Goal: Transaction & Acquisition: Purchase product/service

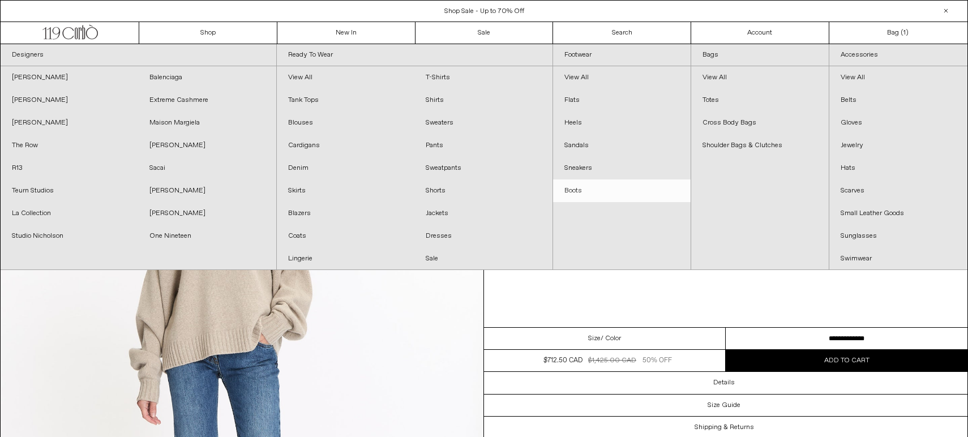
click at [563, 191] on link "Boots" at bounding box center [622, 190] width 138 height 23
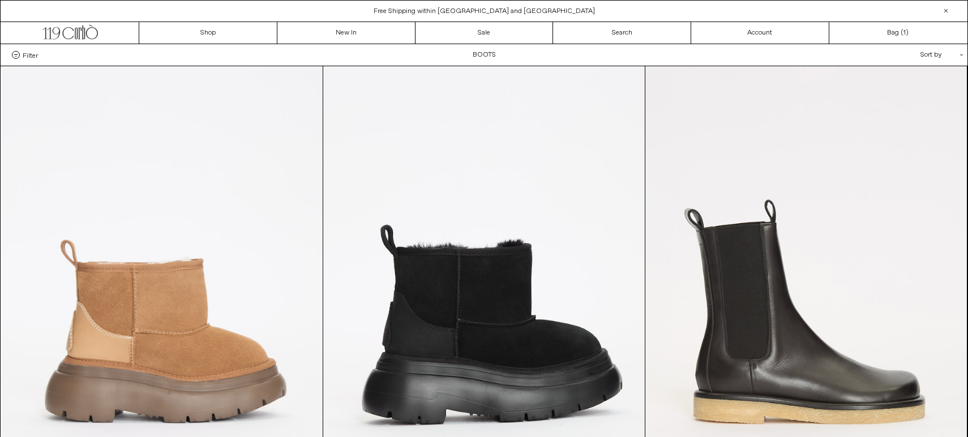
click at [467, 44] on div "Filter Designer .cls-1{fill:#231f20} Balenciaga Jil Sander R13 The Row Color" at bounding box center [484, 55] width 967 height 22
click at [463, 38] on link "Sale" at bounding box center [485, 33] width 138 height 22
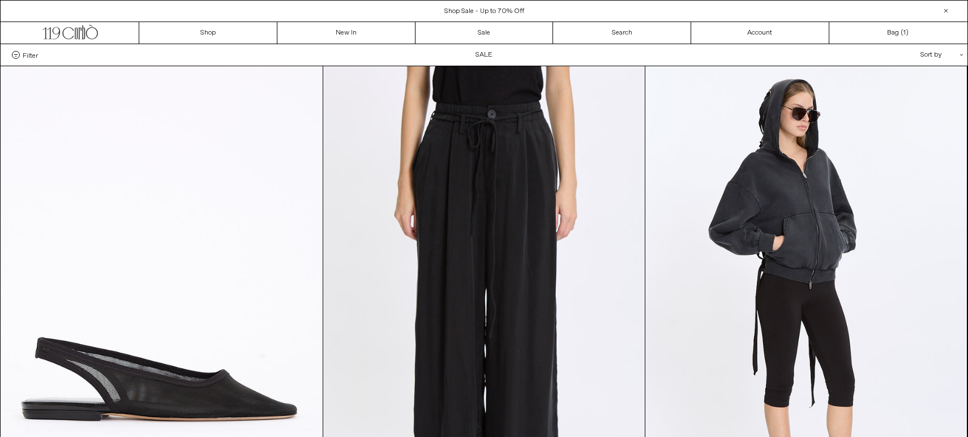
click at [26, 54] on span "Filter" at bounding box center [30, 55] width 15 height 8
click at [0, 0] on select "**********" at bounding box center [0, 0] width 0 height 0
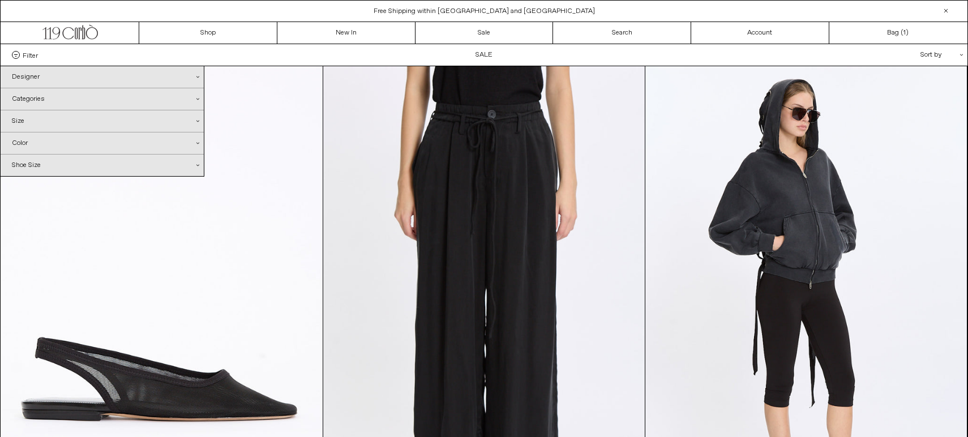
click at [34, 83] on div "Designer .cls-1{fill:#231f20}" at bounding box center [102, 77] width 203 height 22
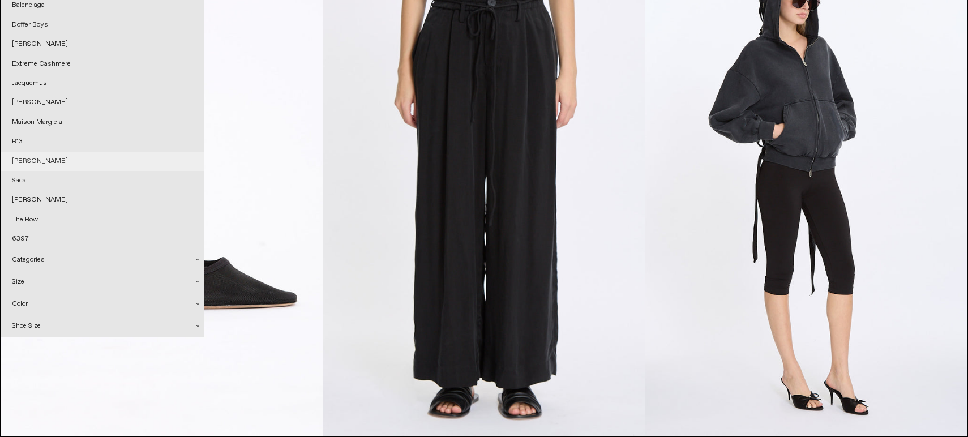
scroll to position [118, 0]
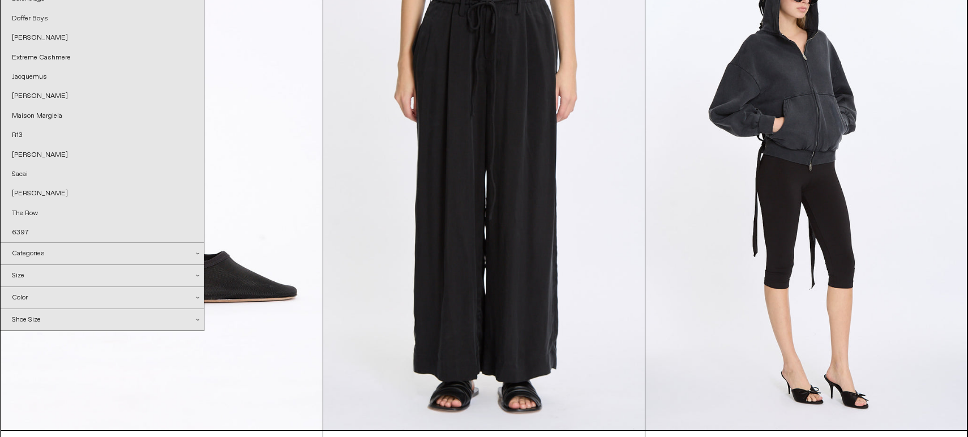
click at [46, 254] on div "Categories .cls-1{fill:#231f20}" at bounding box center [102, 254] width 203 height 22
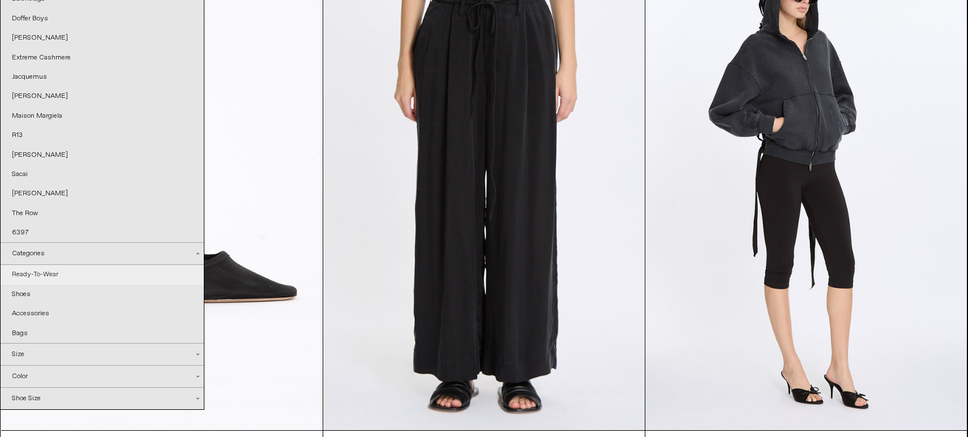
click at [42, 279] on link "Ready-To-Wear" at bounding box center [102, 274] width 203 height 19
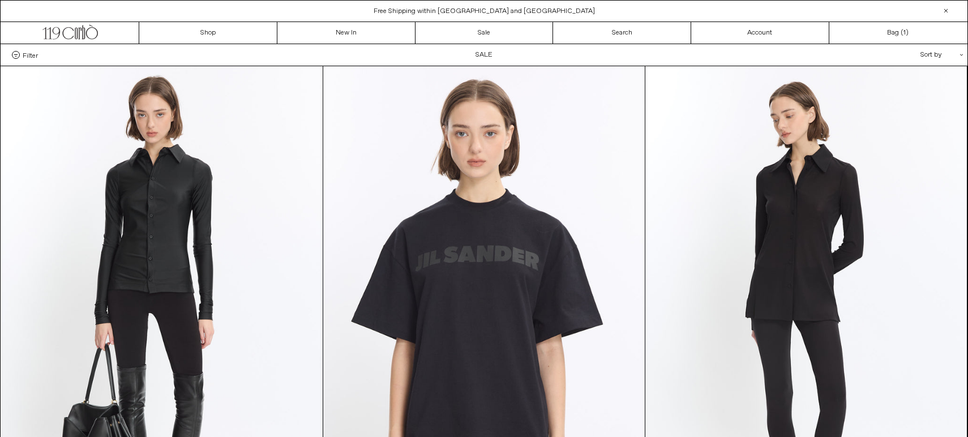
click at [948, 11] on div at bounding box center [946, 11] width 14 height 14
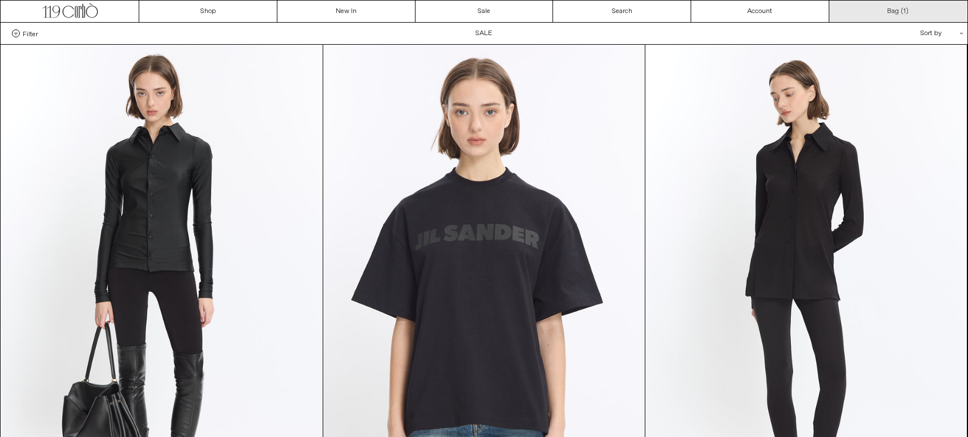
click at [909, 11] on link "Bag ( 1 )" at bounding box center [898, 12] width 138 height 22
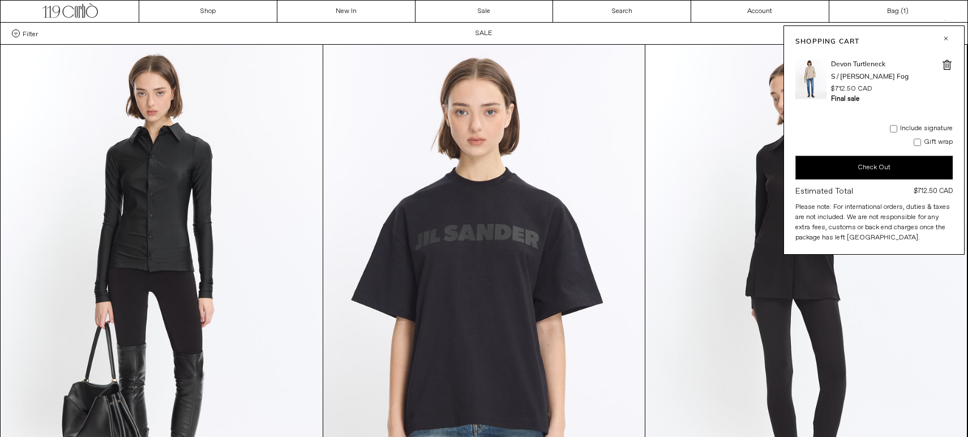
click at [835, 162] on button "Check Out" at bounding box center [873, 168] width 157 height 24
